Goal: Transaction & Acquisition: Purchase product/service

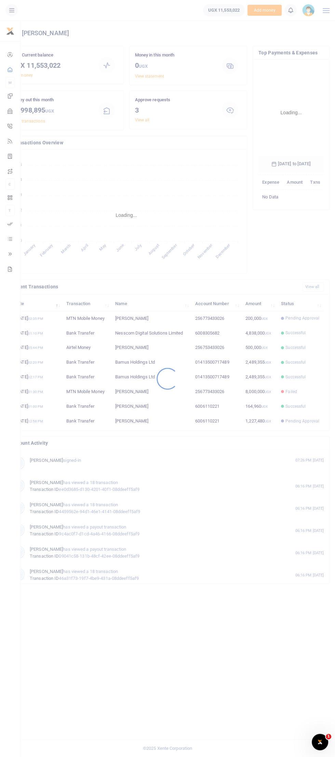
scroll to position [112, 65]
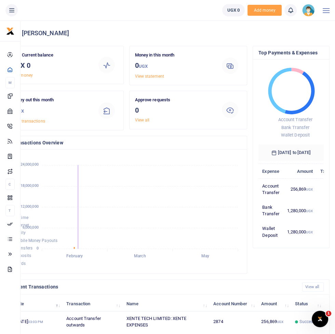
scroll to position [1, 0]
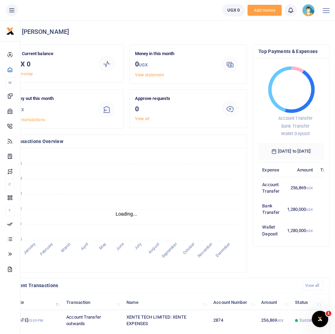
scroll to position [101, 65]
click at [13, 8] on icon at bounding box center [11, 10] width 7 height 8
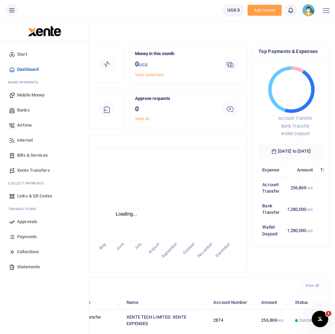
scroll to position [0, 0]
click at [11, 8] on icon at bounding box center [11, 10] width 7 height 8
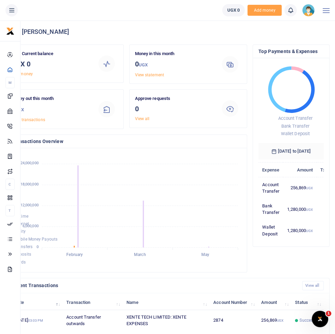
click at [17, 10] on button at bounding box center [11, 10] width 12 height 12
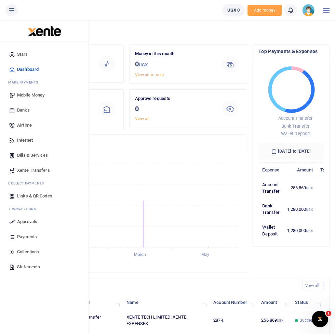
click at [39, 95] on span "Mobile Money" at bounding box center [30, 95] width 27 height 7
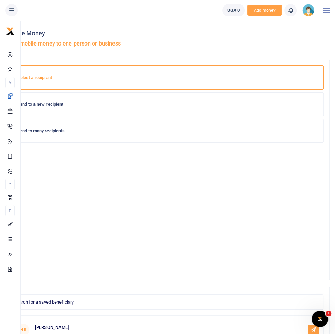
click at [93, 99] on div "Send to a new recipient" at bounding box center [168, 104] width 312 height 23
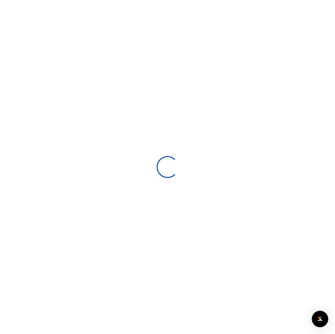
select select
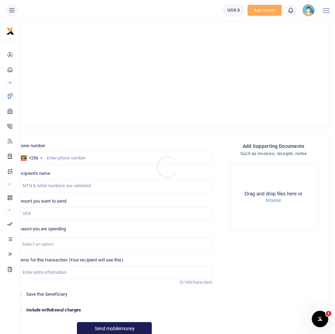
scroll to position [196, 0]
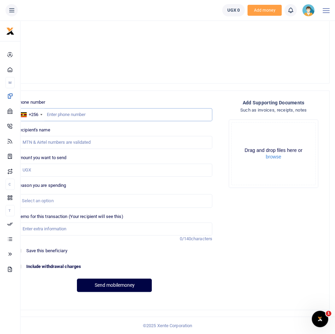
click at [107, 112] on input "text" at bounding box center [115, 114] width 196 height 13
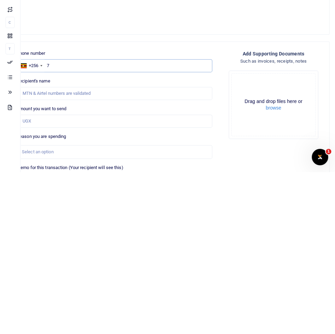
scroll to position [109, 0]
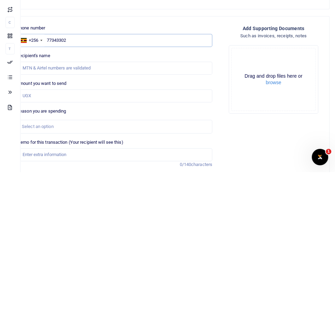
type input "773433026"
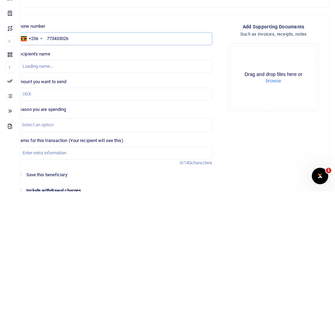
scroll to position [129, 0]
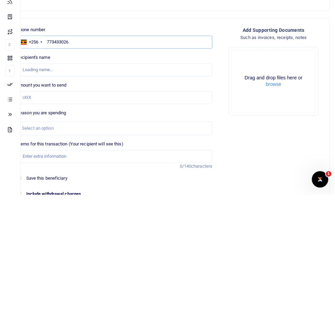
type input "Francis Nkurunungi"
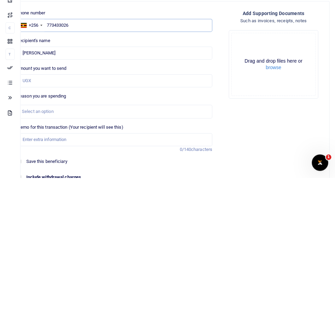
scroll to position [138, 0]
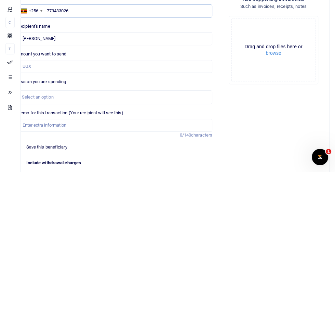
type input "773433026"
click at [81, 226] on input "Amount you want to send" at bounding box center [115, 228] width 196 height 13
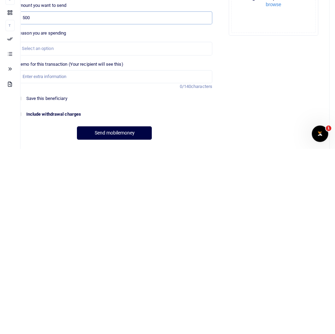
scroll to position [165, 0]
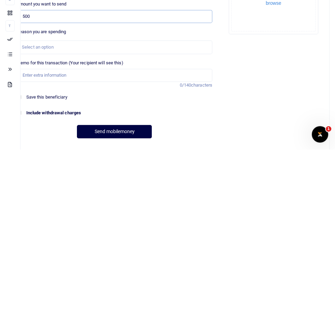
type input "500"
checkbox input "true"
click at [99, 234] on div "Select an option" at bounding box center [112, 232] width 181 height 7
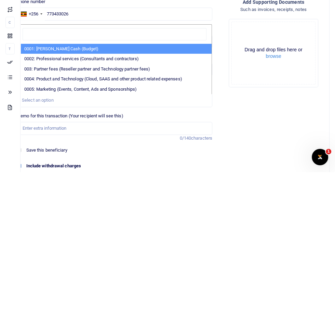
scroll to position [135, 0]
click at [74, 242] on li "0004: Product and Technology (Cloud, SAAS and other product related expenses)" at bounding box center [114, 241] width 194 height 10
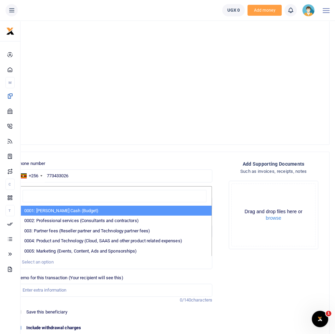
select select "4979"
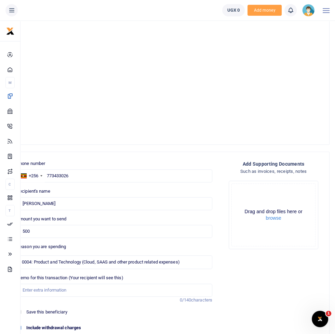
scroll to position [12, 0]
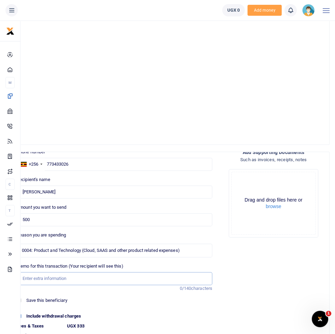
click at [90, 283] on input "Memo for this transaction (Your recipient will see this)" at bounding box center [115, 278] width 196 height 13
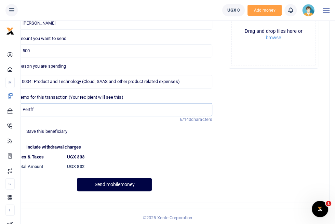
scroll to position [305, 0]
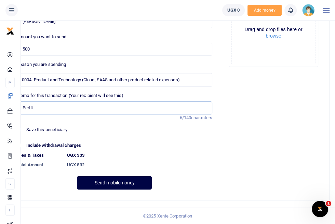
type input "Pertff"
click at [27, 144] on label "Include withdrawal charges" at bounding box center [53, 145] width 55 height 7
click at [21, 144] on input "Include withdrawal charges" at bounding box center [19, 145] width 4 height 4
checkbox input "false"
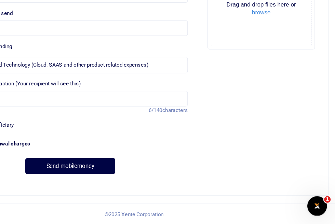
click at [333, 216] on footer "© 2025 Xente Corporation" at bounding box center [167, 216] width 335 height 18
click at [333, 217] on footer "© 2025 Xente Corporation" at bounding box center [167, 216] width 335 height 18
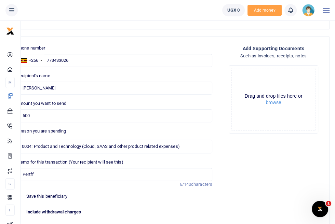
scroll to position [261, 0]
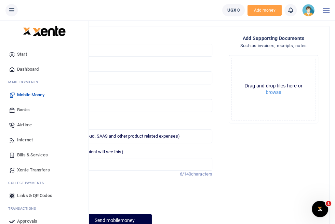
click at [11, 223] on icon at bounding box center [12, 222] width 6 height 6
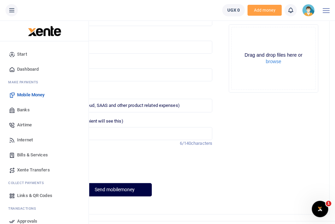
scroll to position [298, 0]
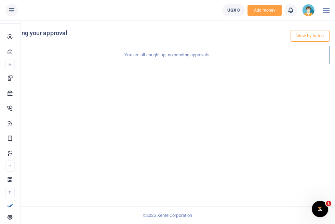
scroll to position [17, 0]
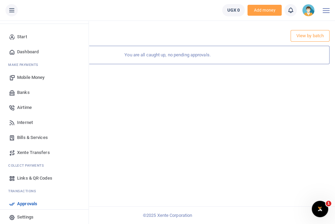
click at [10, 221] on icon at bounding box center [12, 219] width 6 height 6
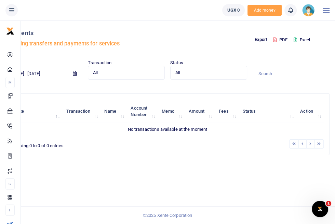
click at [14, 15] on button at bounding box center [11, 10] width 12 height 12
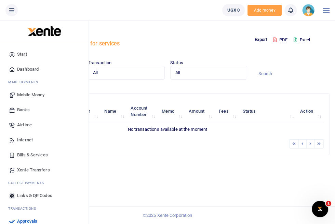
click at [15, 113] on link "Banks" at bounding box center [44, 110] width 78 height 15
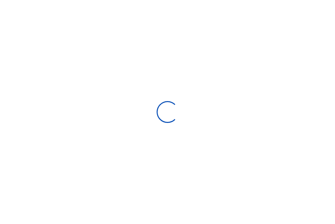
select select
select select "Loading bundles"
select select
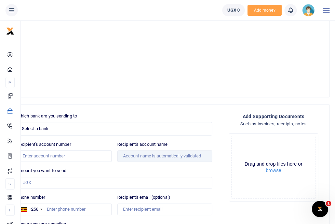
scroll to position [206, 0]
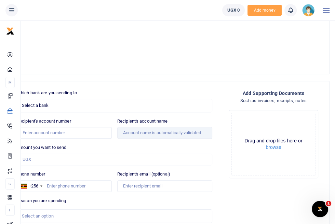
click at [62, 108] on span "Select a bank" at bounding box center [112, 105] width 181 height 7
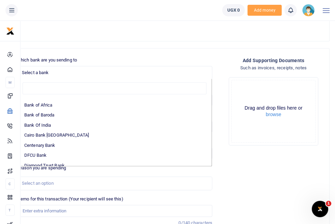
scroll to position [30, 0]
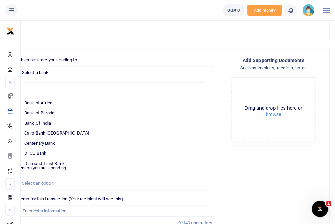
click at [61, 146] on li "Centenary Bank" at bounding box center [114, 144] width 194 height 10
select select "CENT"
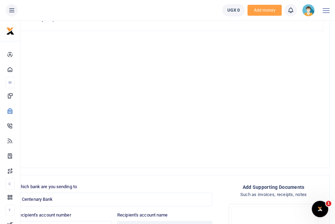
scroll to position [111, 0]
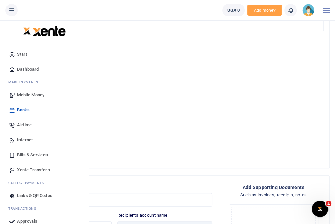
click at [11, 103] on link "Banks" at bounding box center [44, 110] width 78 height 15
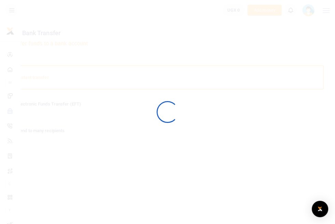
click at [39, 95] on div at bounding box center [167, 112] width 335 height 224
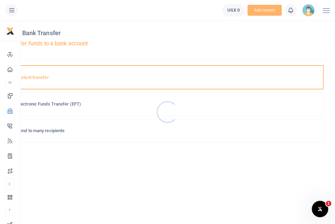
click at [88, 104] on div at bounding box center [167, 112] width 335 height 224
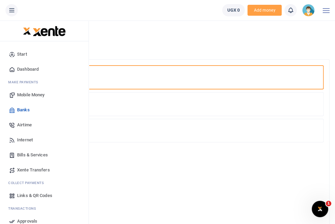
click at [13, 96] on icon at bounding box center [12, 95] width 6 height 6
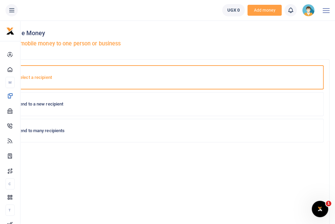
click at [90, 130] on h6 "Send to many recipients" at bounding box center [167, 130] width 301 height 5
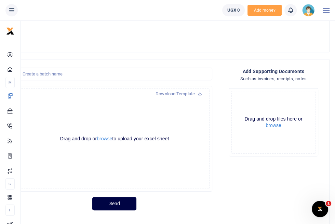
scroll to position [18, 0]
click at [22, 12] on ul "Xente Corporation" at bounding box center [108, 10] width 217 height 21
click at [11, 15] on button at bounding box center [11, 10] width 12 height 12
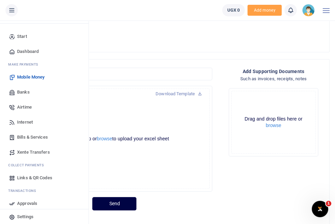
click at [40, 138] on span "Bills & Services" at bounding box center [32, 137] width 31 height 7
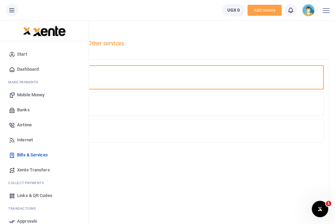
click at [1, 63] on div "Start Dashboard M ake Payments Mobile Money Banks Airtime Internet Bills & Serv…" at bounding box center [44, 141] width 89 height 201
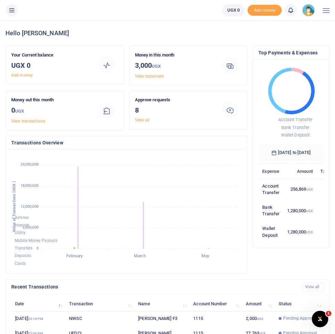
scroll to position [6, 0]
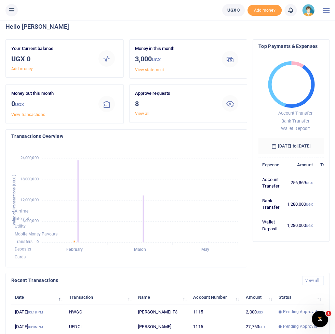
click at [14, 15] on button at bounding box center [11, 10] width 12 height 12
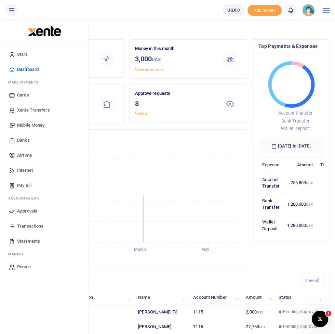
click at [12, 4] on button at bounding box center [11, 10] width 12 height 12
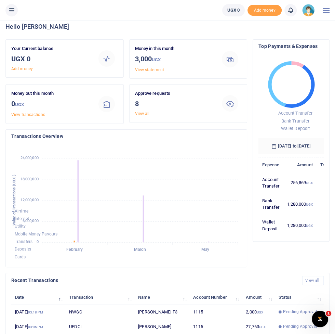
click at [11, 12] on icon at bounding box center [11, 10] width 7 height 8
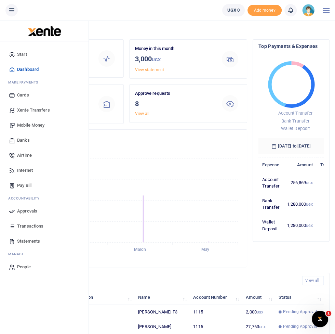
click at [17, 8] on button at bounding box center [11, 10] width 12 height 12
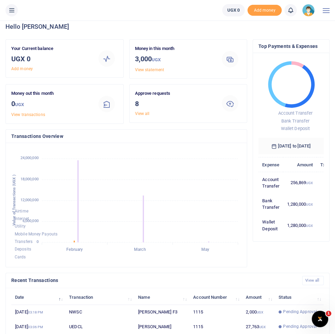
scroll to position [0, 0]
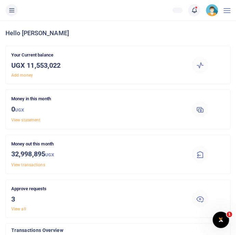
scroll to position [0, 0]
